Goal: Information Seeking & Learning: Learn about a topic

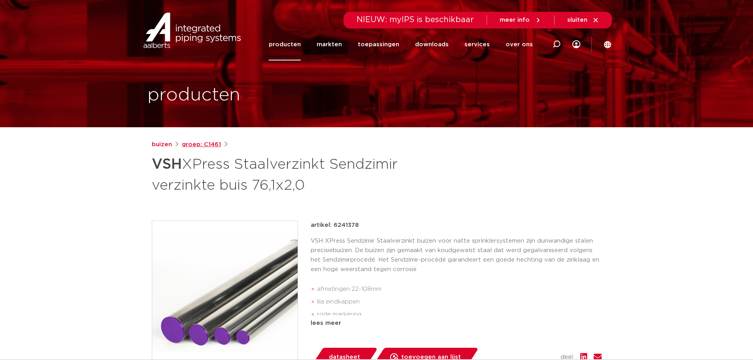
click at [197, 141] on link "groep: C1461" at bounding box center [201, 144] width 39 height 9
click at [154, 145] on link "buizen" at bounding box center [162, 144] width 20 height 9
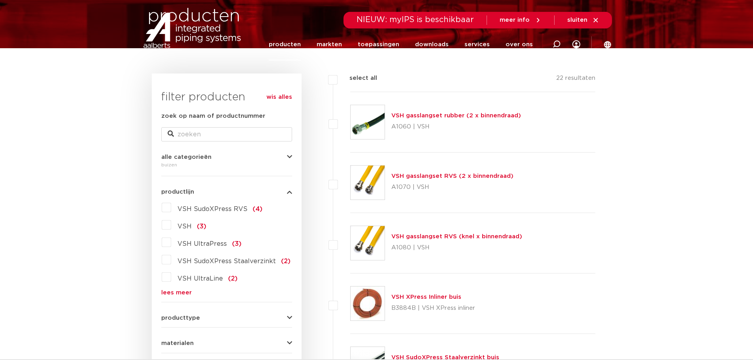
click at [254, 259] on span "VSH SudoXPress Staalverzinkt" at bounding box center [226, 261] width 98 height 6
click at [0, 0] on input "VSH SudoXPress Staalverzinkt (2)" at bounding box center [0, 0] width 0 height 0
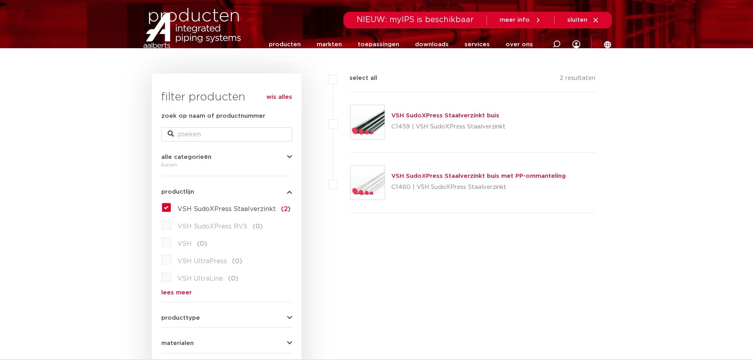
click at [455, 110] on div "VSH SudoXPress Staalverzinkt buis C1459 | VSH SudoXPress Staalverzinkt" at bounding box center [472, 122] width 245 height 60
click at [453, 113] on link "VSH SudoXPress Staalverzinkt buis" at bounding box center [445, 116] width 108 height 6
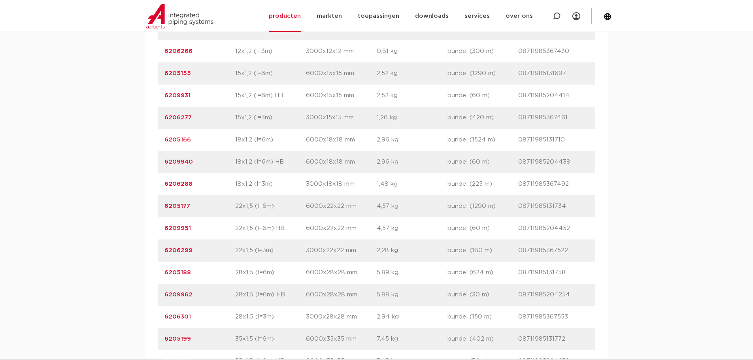
scroll to position [632, 0]
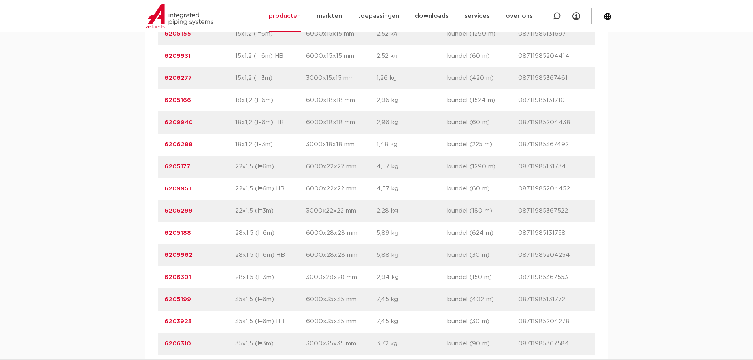
click at [87, 140] on div "assortiment afmetingen specificaties downloads ETIM sustainability verwant asso…" at bounding box center [376, 269] width 753 height 804
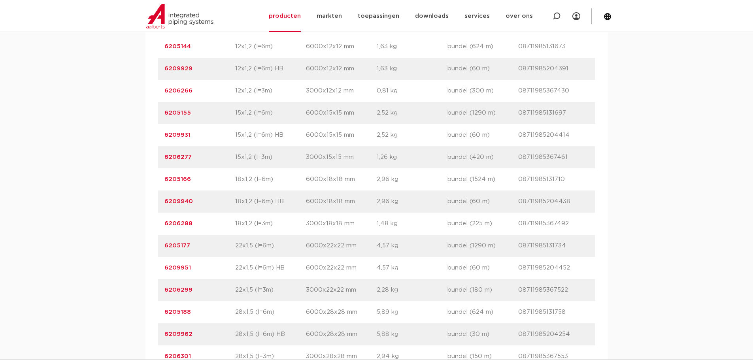
scroll to position [593, 0]
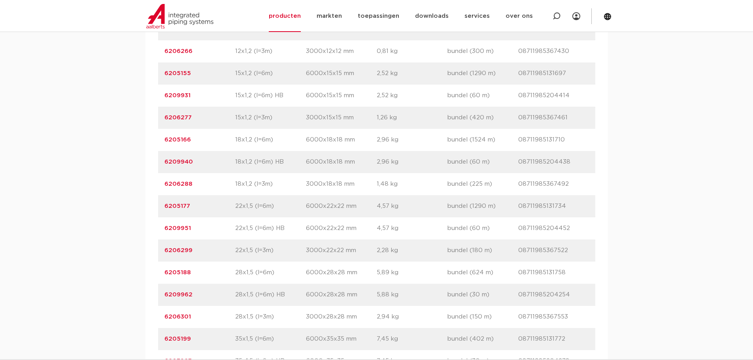
drag, startPoint x: 193, startPoint y: 204, endPoint x: 154, endPoint y: 204, distance: 39.5
click at [154, 204] on div "artikelnummer afmeting afmetingen gewicht verpakking gtin artikelnummer 6205144…" at bounding box center [376, 339] width 462 height 743
copy link "6205177"
click at [98, 179] on div "assortiment afmetingen specificaties downloads ETIM sustainability verwant asso…" at bounding box center [376, 309] width 753 height 804
click at [679, 138] on div "assortiment afmetingen specificaties downloads ETIM sustainability verwant asso…" at bounding box center [376, 309] width 753 height 804
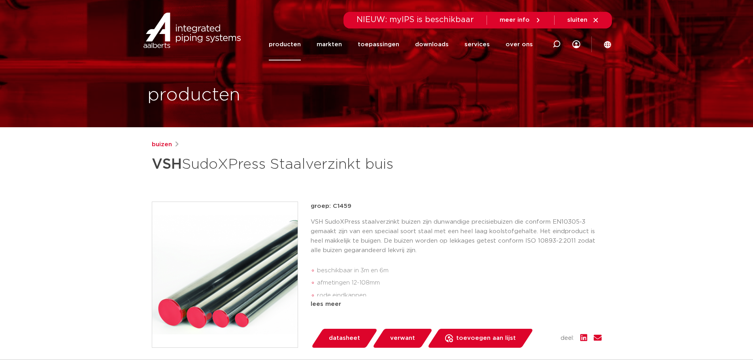
scroll to position [40, 0]
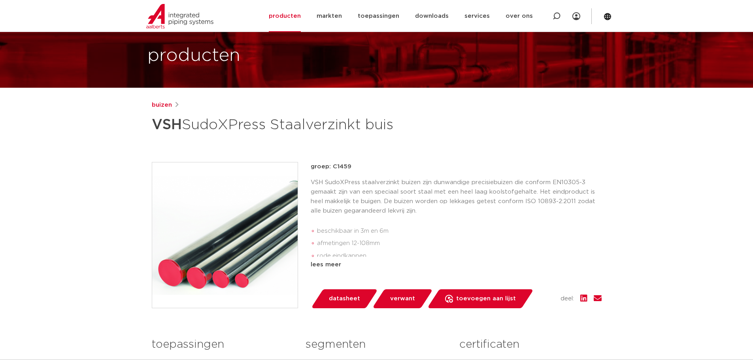
click at [266, 124] on h1 "VSH SudoXPress Staalverzinkt buis" at bounding box center [300, 125] width 297 height 24
click at [153, 107] on link "buizen" at bounding box center [162, 104] width 20 height 9
